Goal: Navigation & Orientation: Find specific page/section

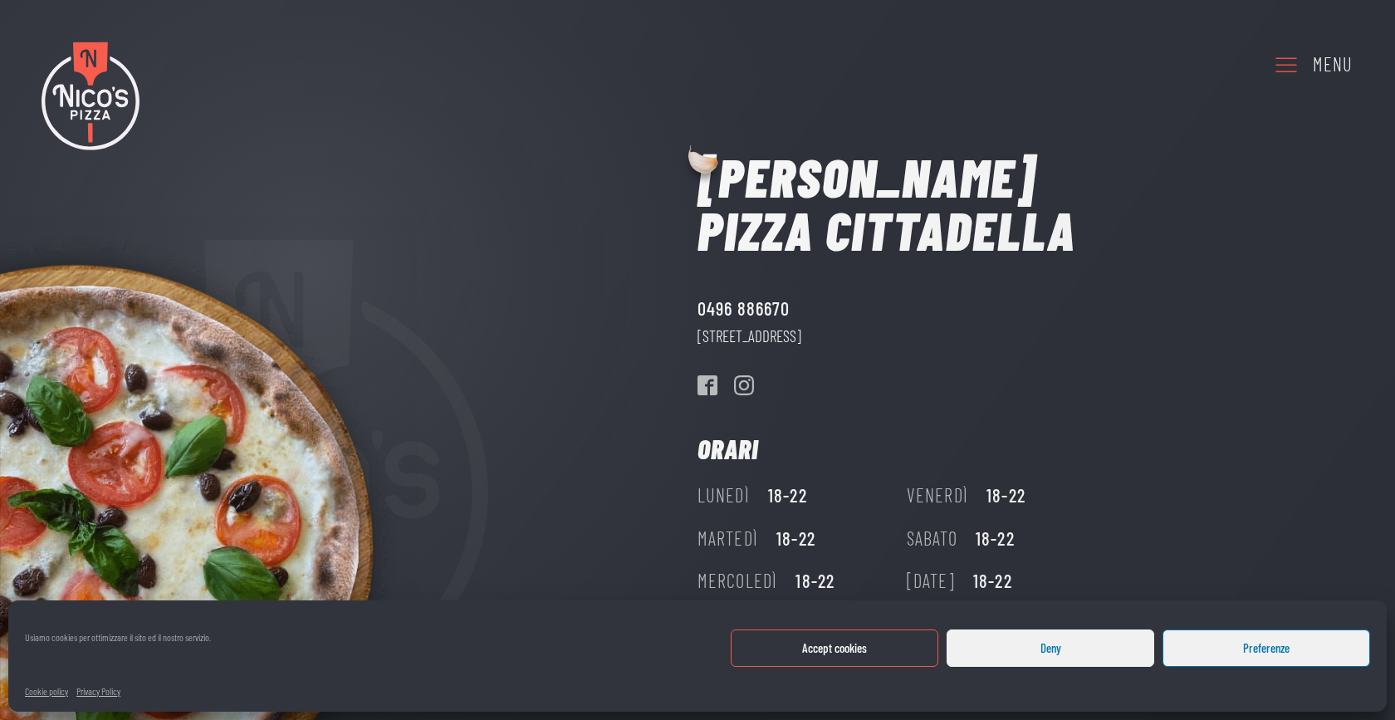
click at [1050, 638] on button "Deny" at bounding box center [1050, 647] width 208 height 37
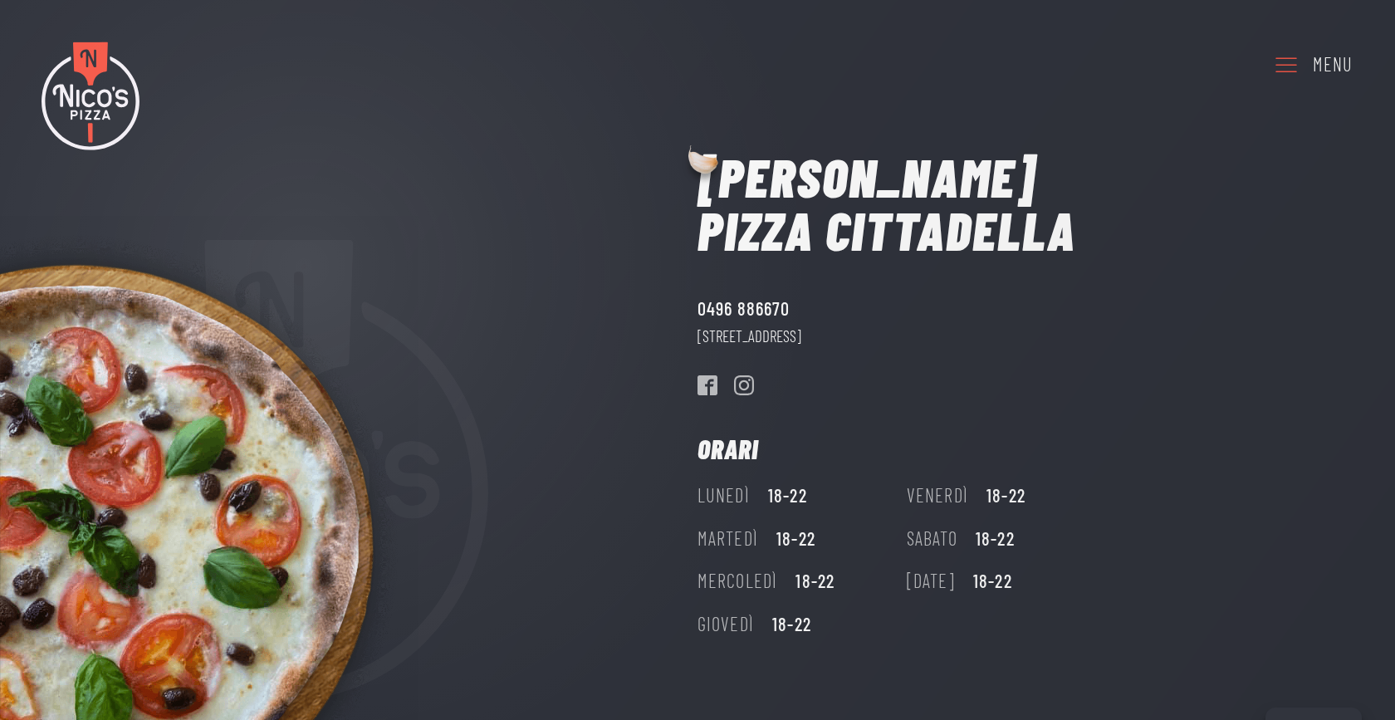
click at [1324, 56] on div "Menu" at bounding box center [1332, 65] width 40 height 30
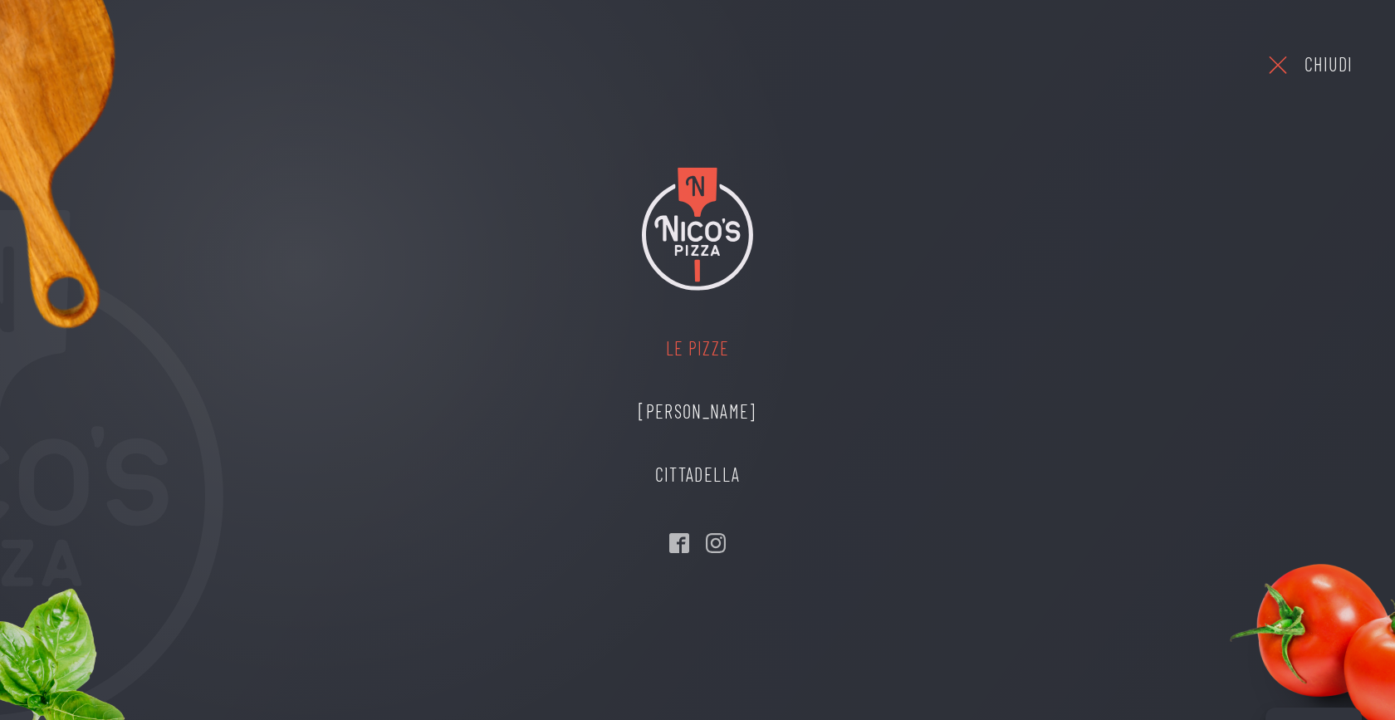
click at [685, 349] on link "Le Pizze" at bounding box center [697, 348] width 150 height 63
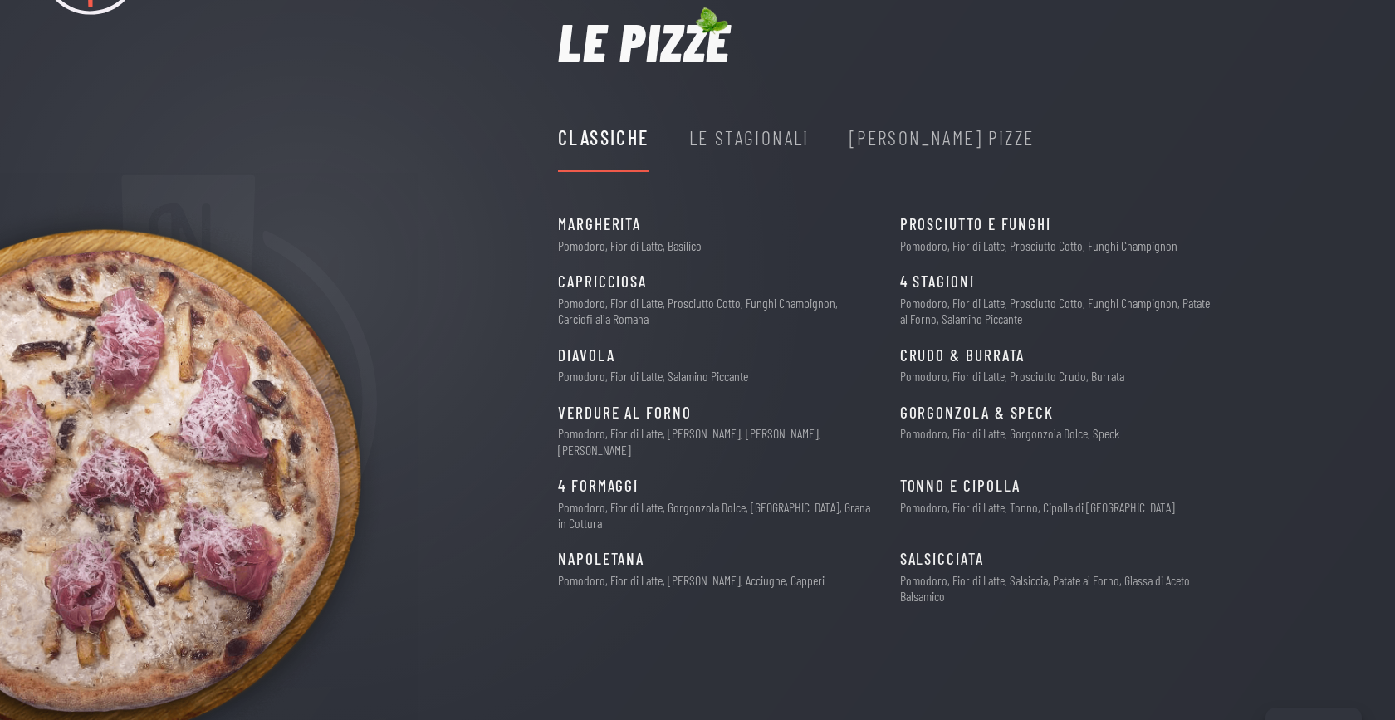
scroll to position [138, 0]
click at [716, 161] on div "Le Stagionali" at bounding box center [749, 136] width 120 height 66
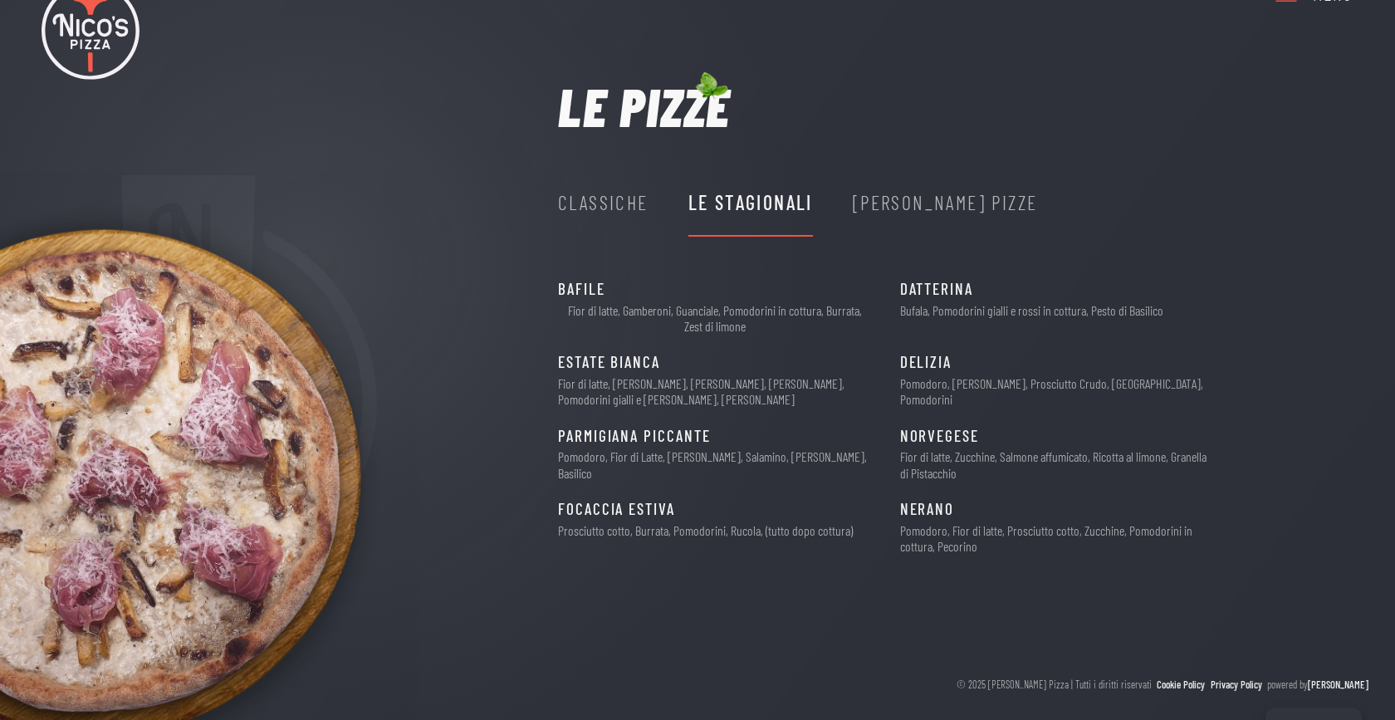
click at [921, 217] on div "Nico's Pizze" at bounding box center [945, 203] width 185 height 32
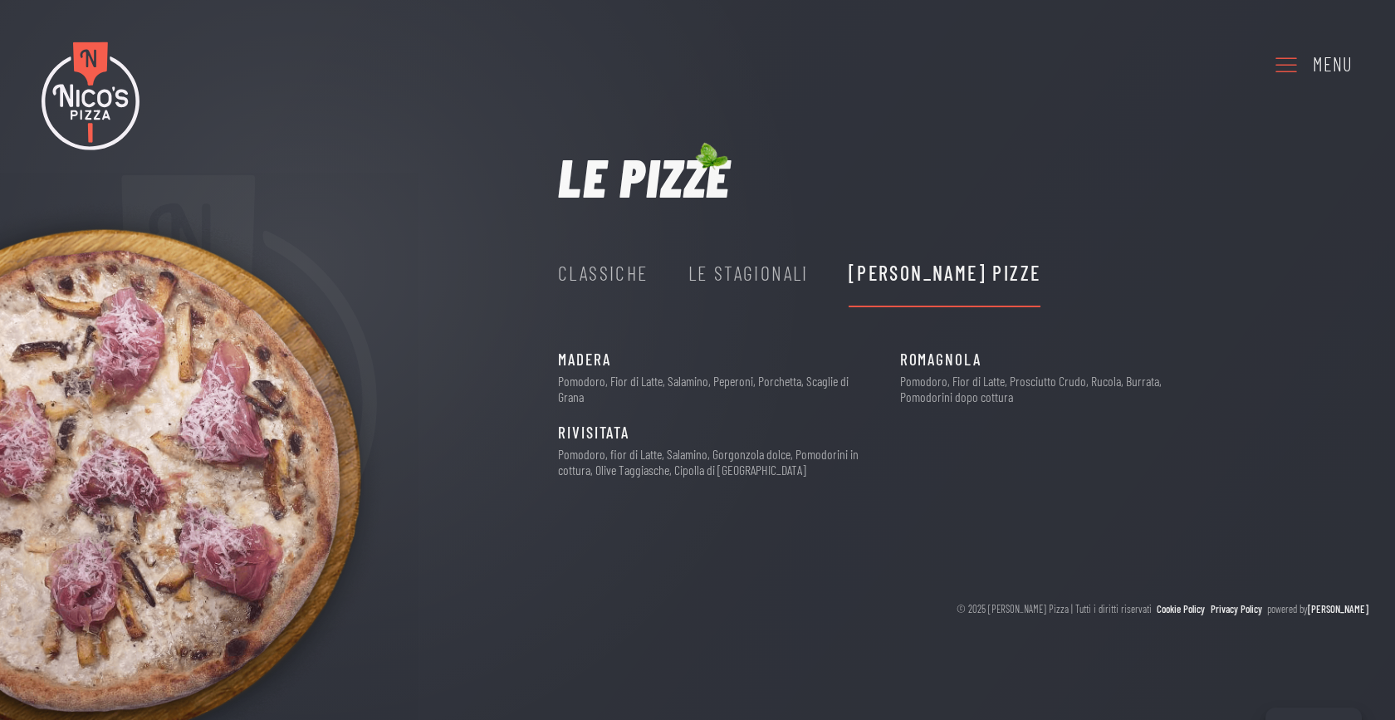
scroll to position [0, 0]
click at [763, 254] on div "Le Stagionali" at bounding box center [748, 274] width 120 height 66
